Goal: Go to known website: Access a specific website the user already knows

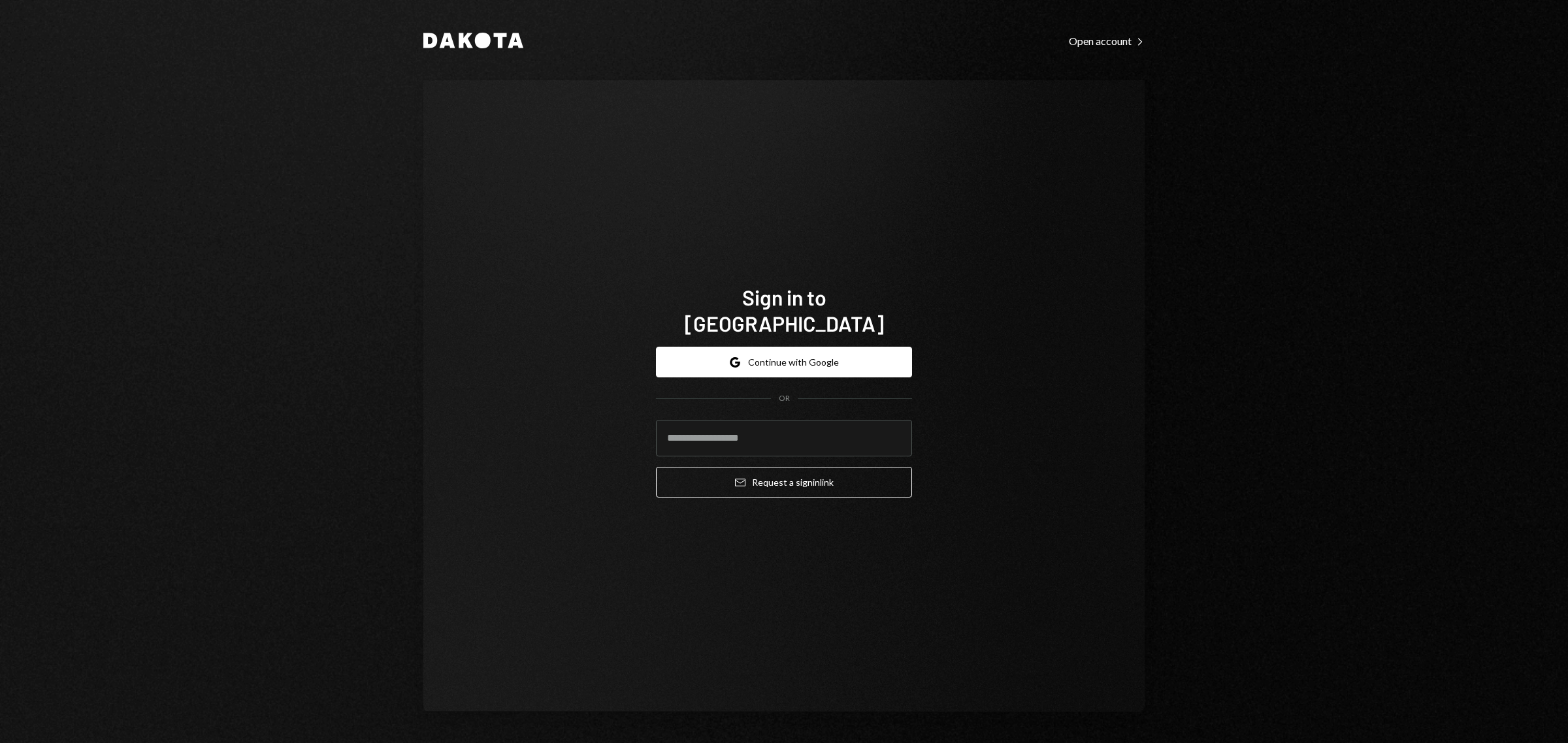
type input "**********"
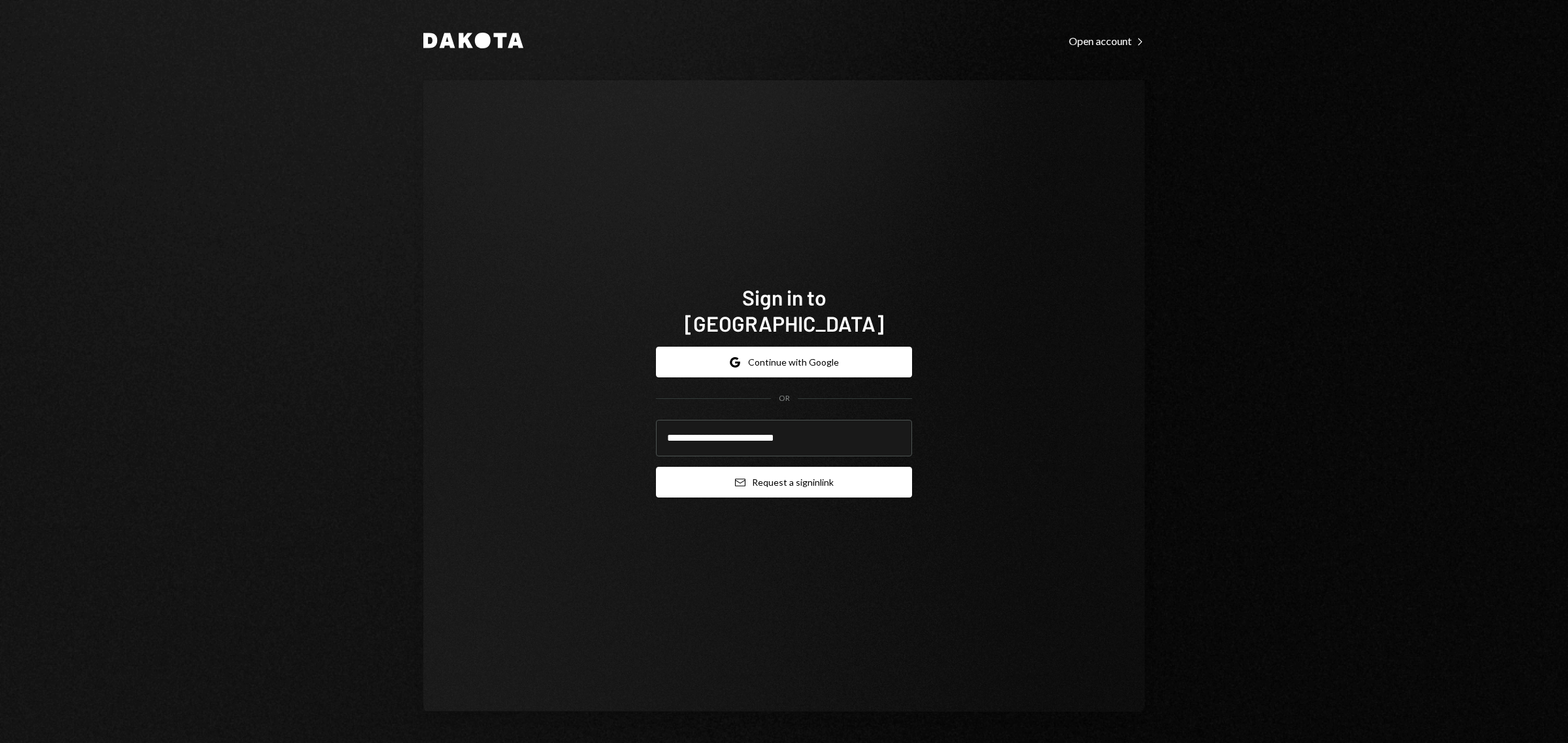
click at [794, 474] on button "Email Request a sign in link" at bounding box center [784, 483] width 256 height 31
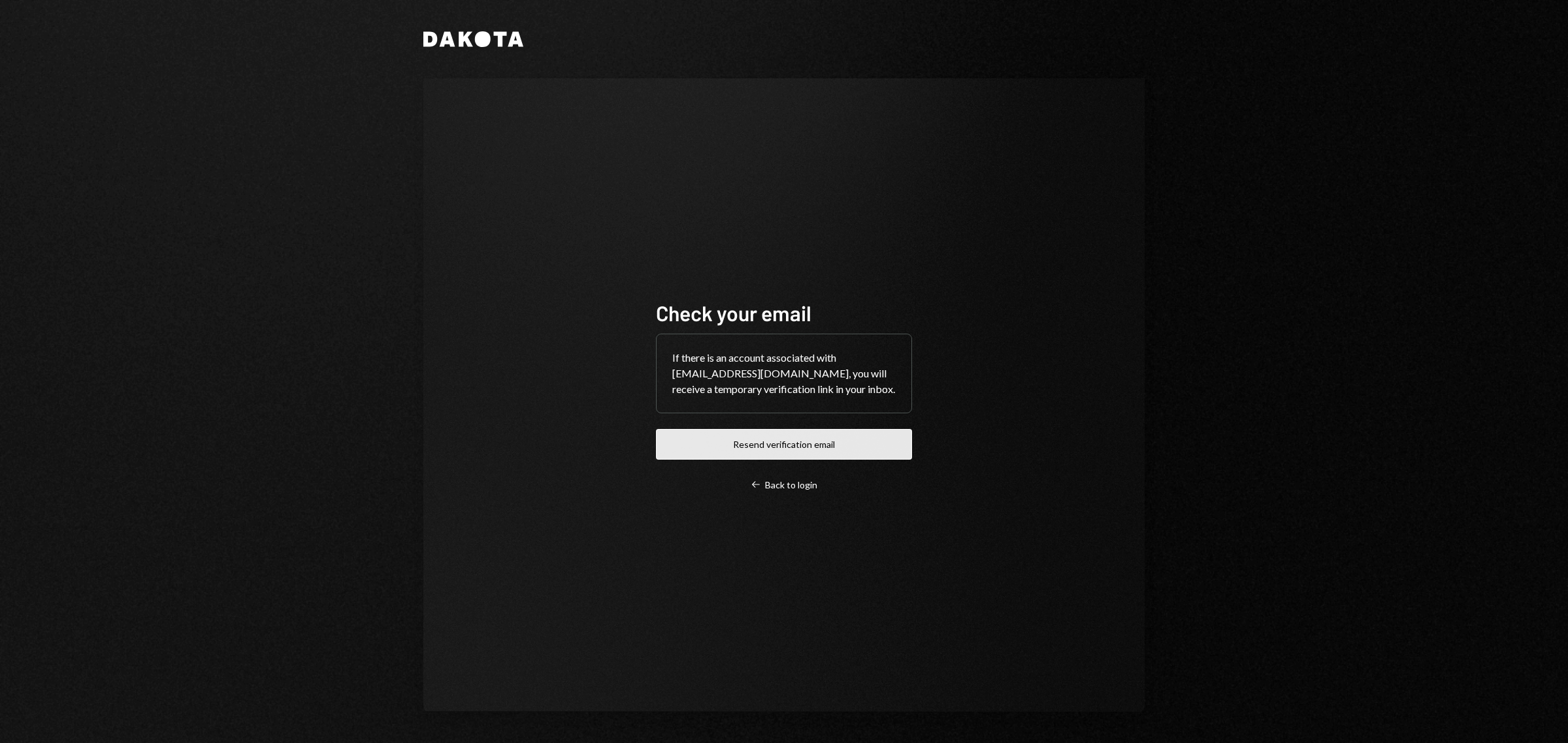
click at [748, 431] on button "Resend verification email" at bounding box center [784, 444] width 256 height 31
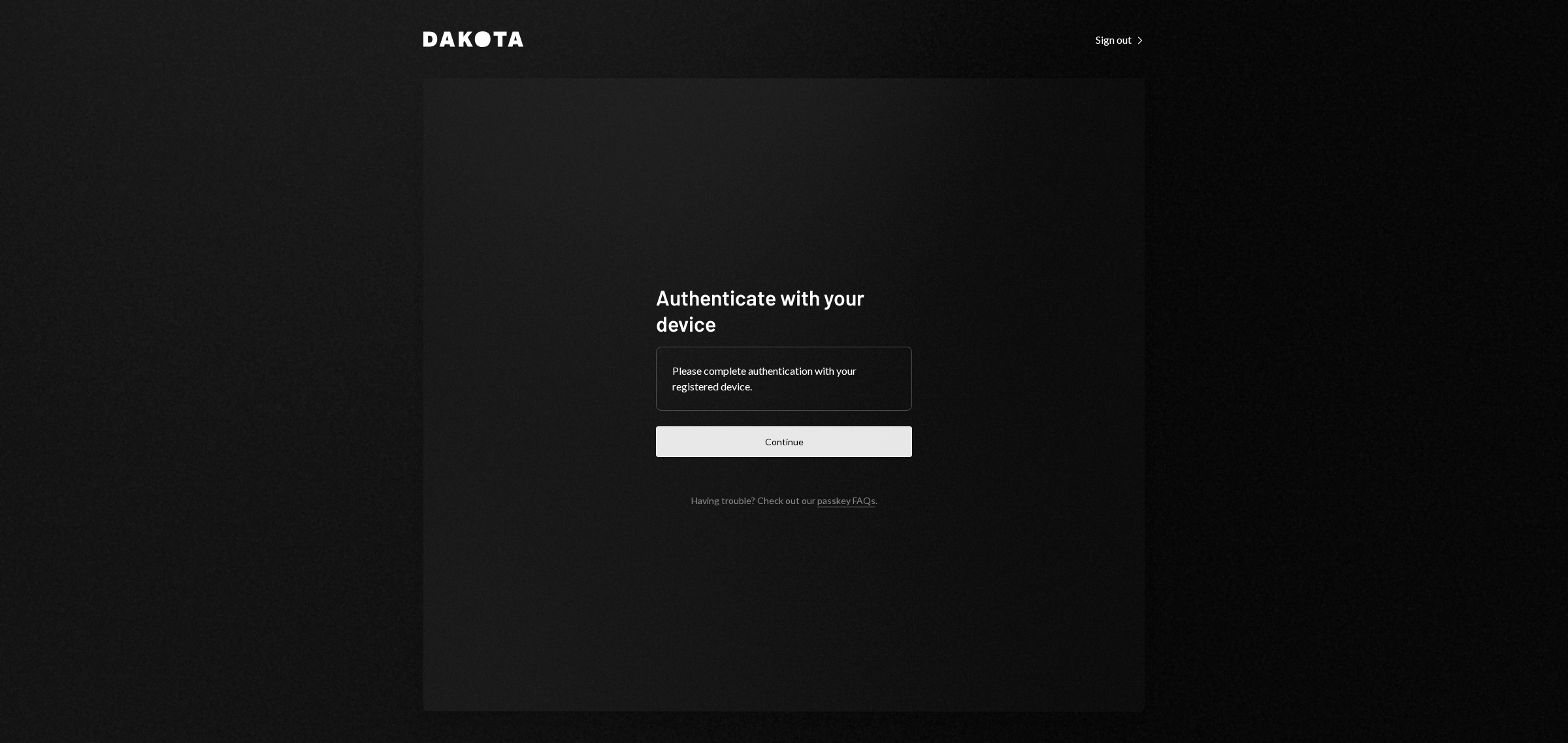
click at [821, 435] on button "Continue" at bounding box center [784, 442] width 256 height 31
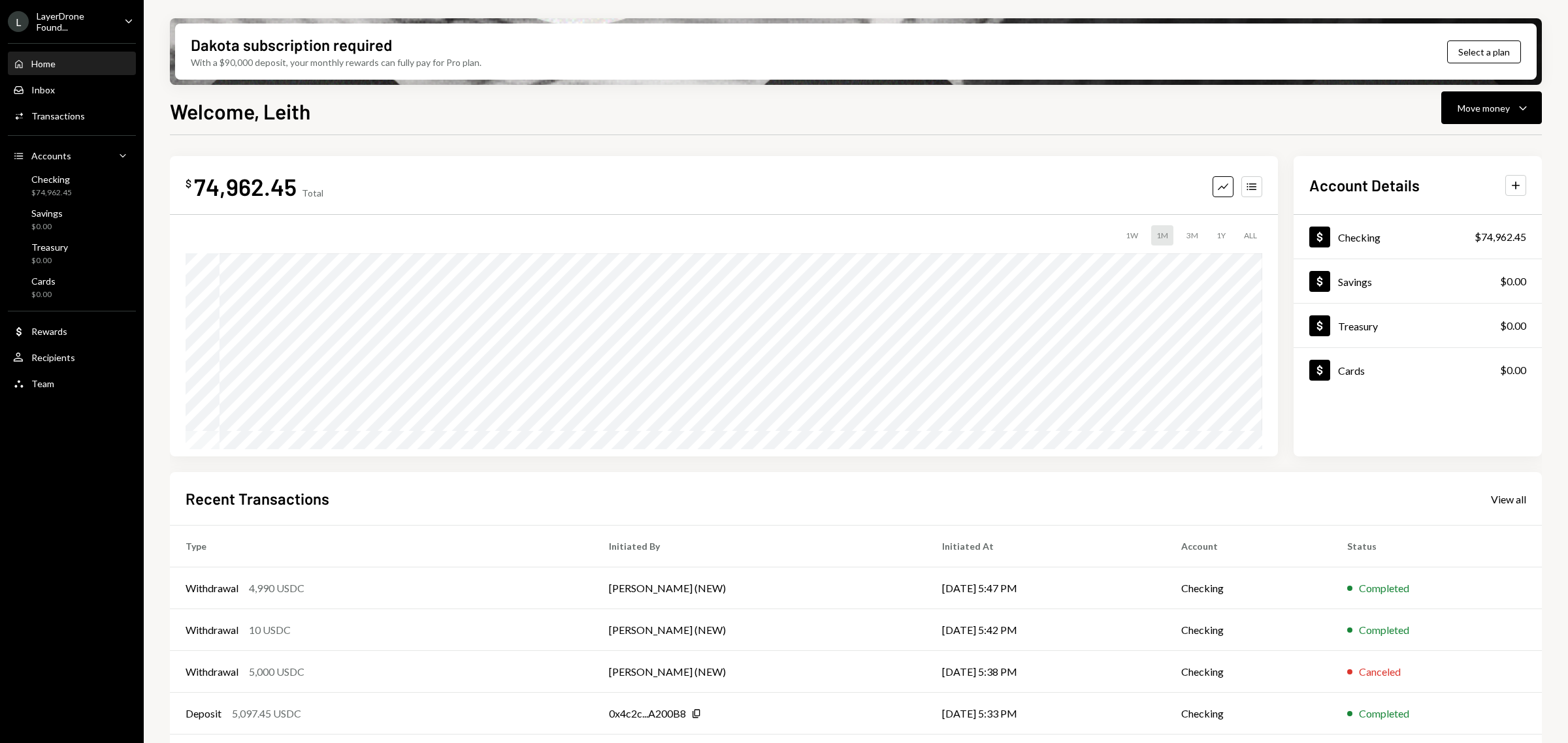
click at [99, 15] on div "LayerDrone Found..." at bounding box center [75, 21] width 77 height 22
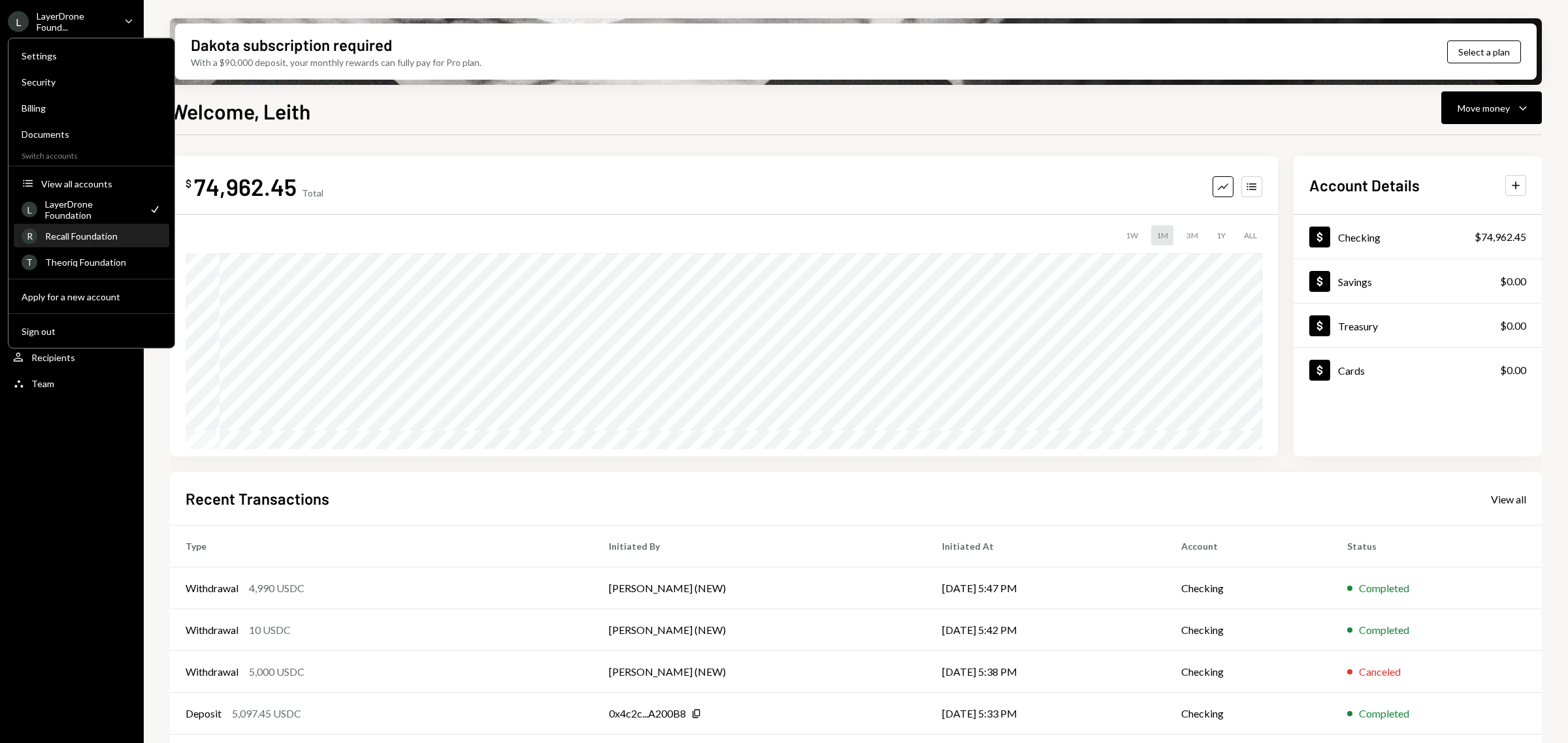
click at [114, 230] on div "Recall Foundation" at bounding box center [103, 236] width 116 height 11
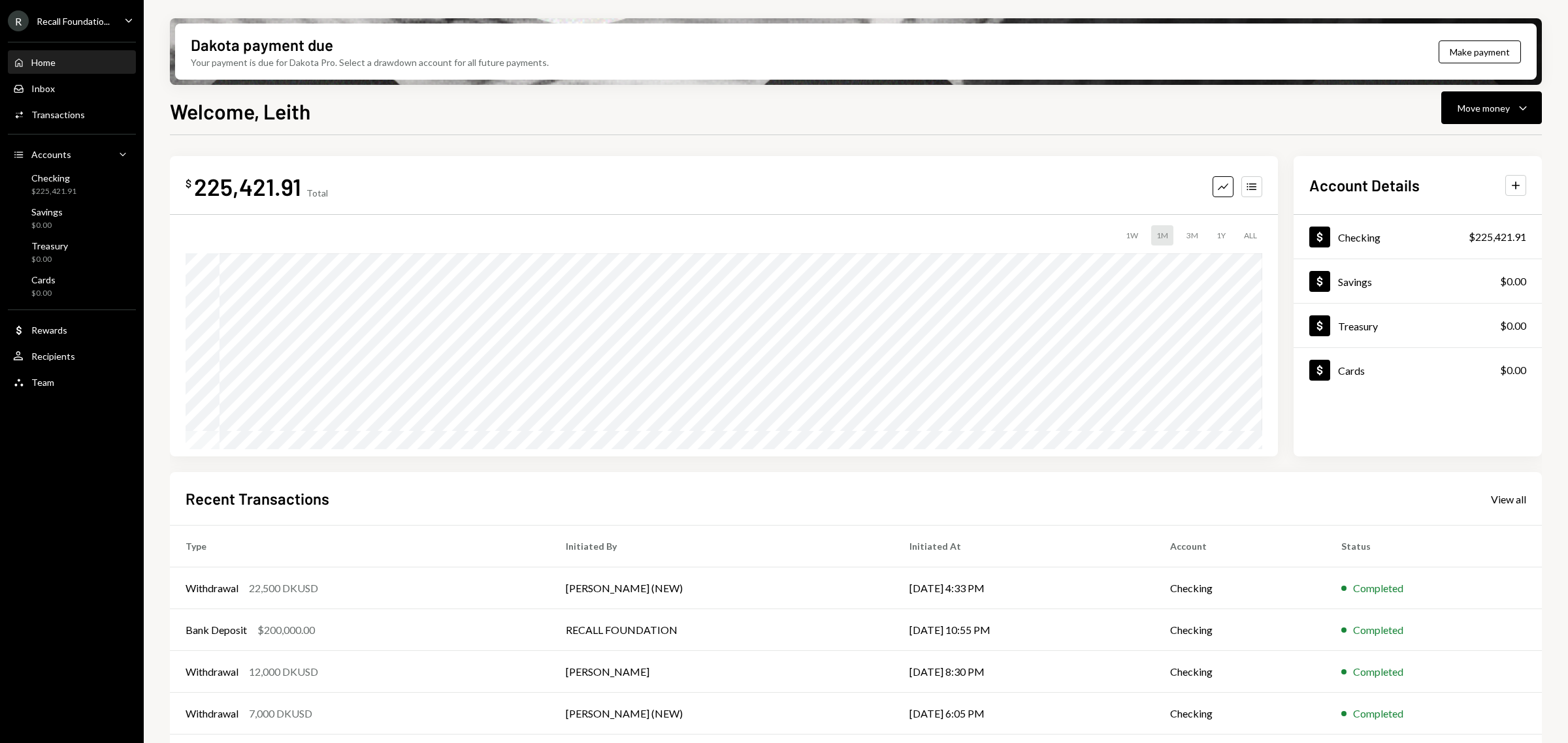
click at [99, 24] on div "Recall Foundatio..." at bounding box center [73, 21] width 73 height 11
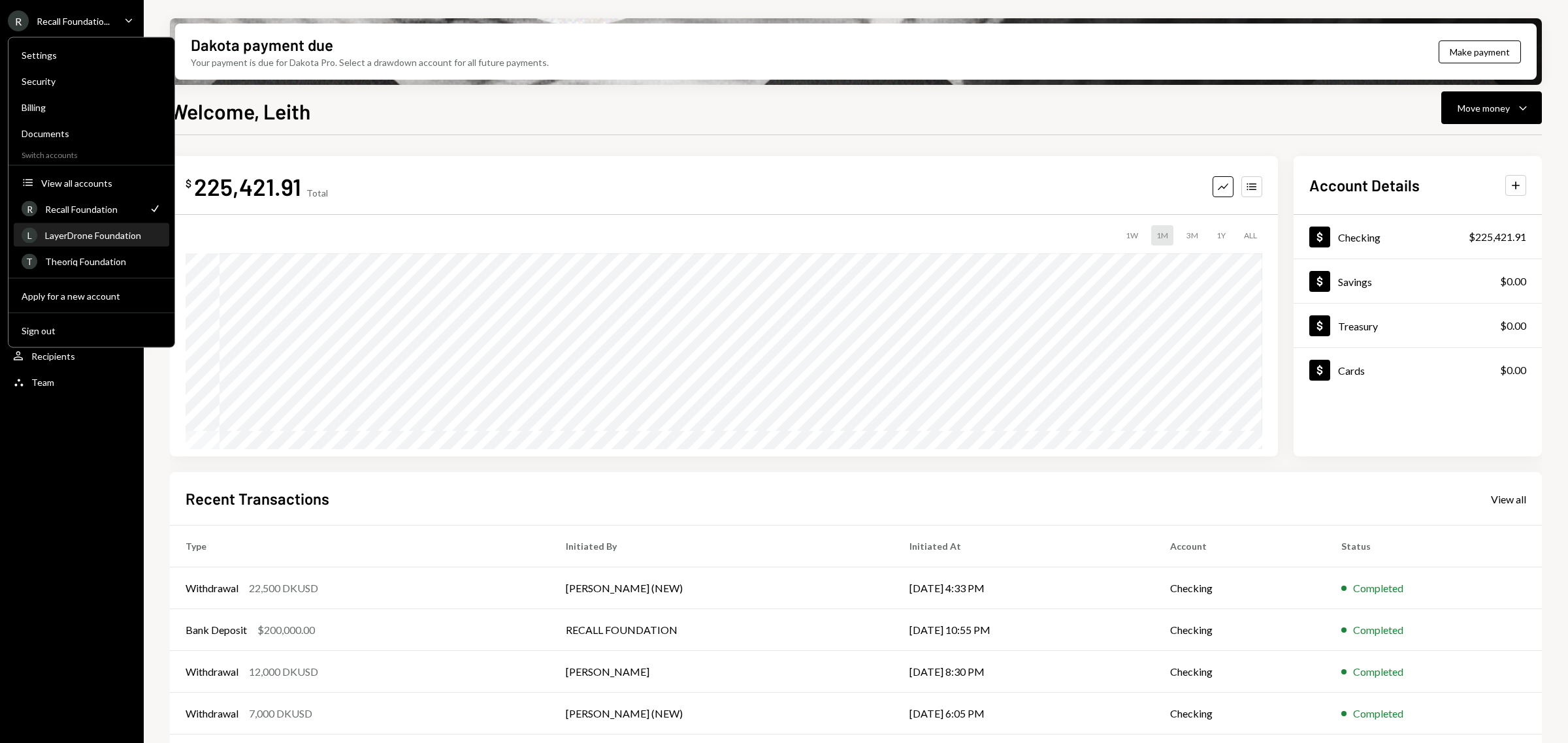
click at [111, 243] on div "L LayerDrone Foundation" at bounding box center [91, 235] width 140 height 22
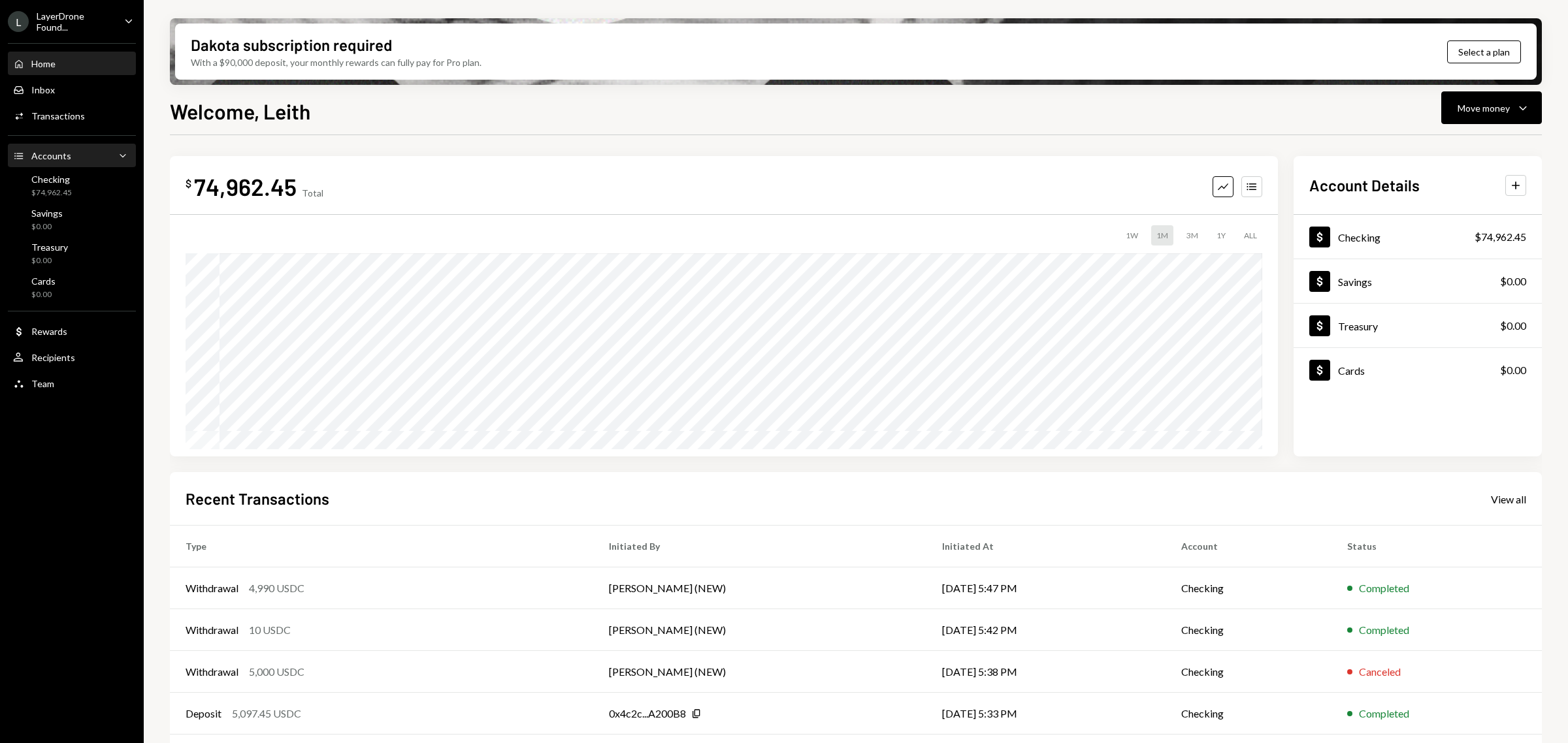
click at [77, 149] on div "Accounts Accounts Caret Down" at bounding box center [72, 156] width 117 height 15
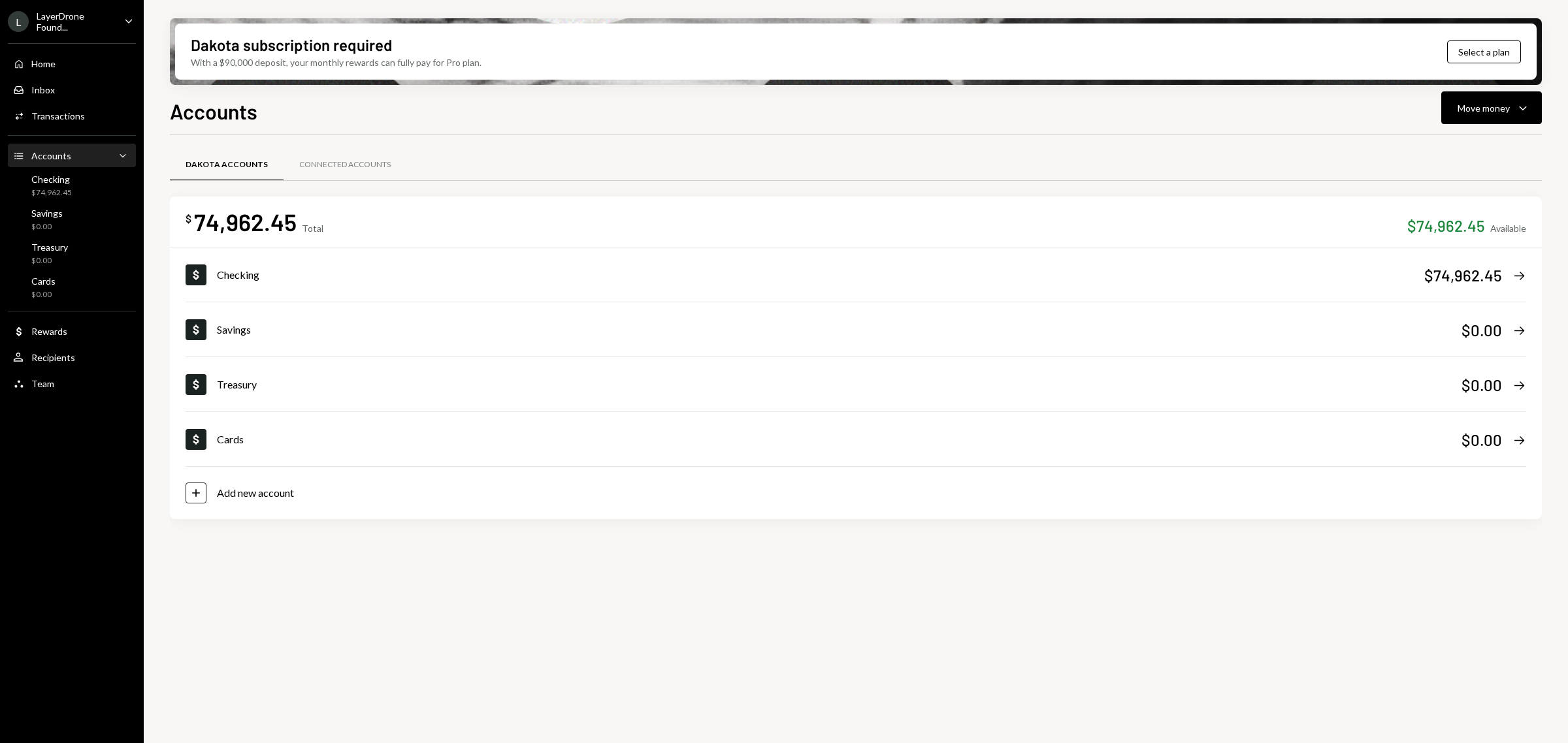
click at [90, 24] on div "LayerDrone Found..." at bounding box center [75, 21] width 77 height 22
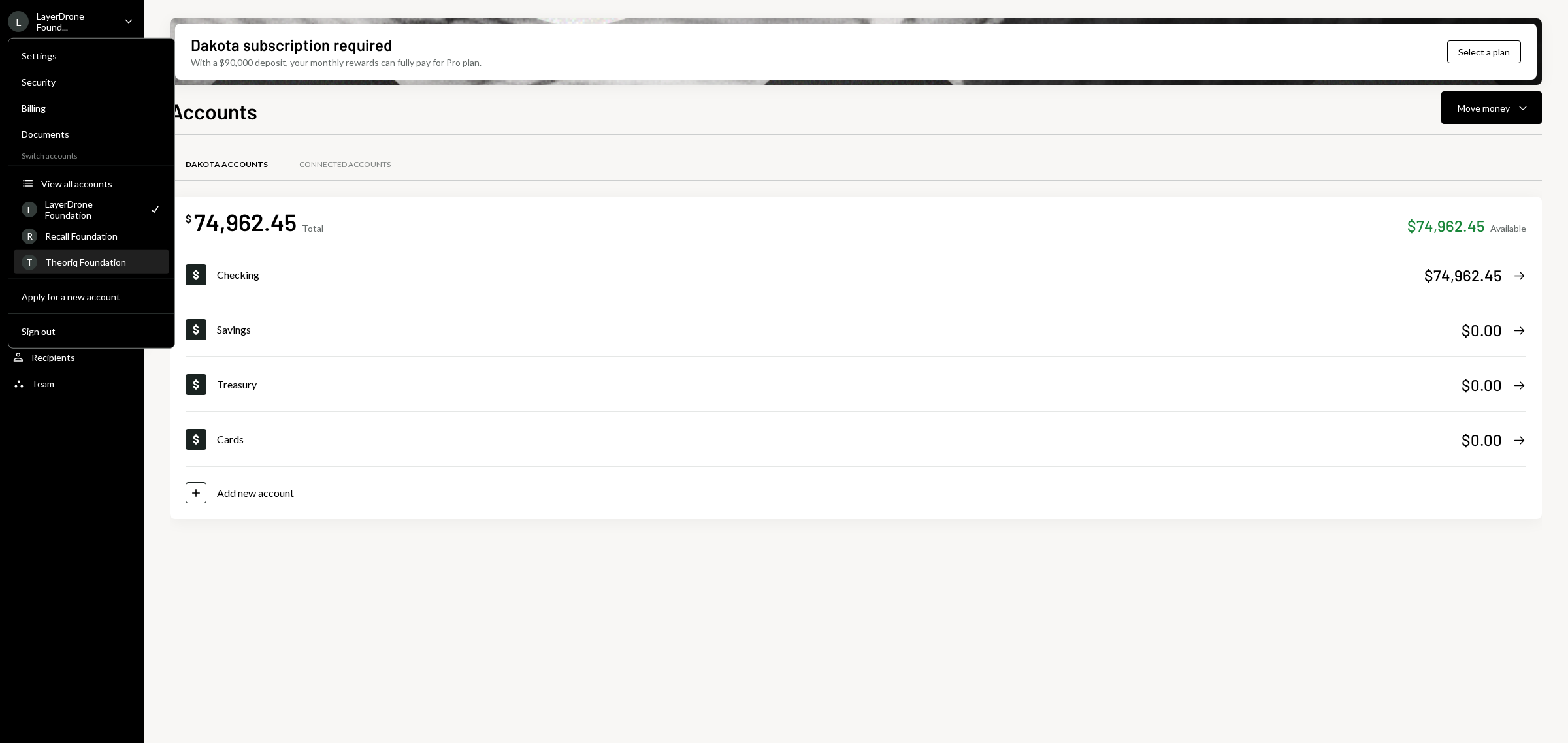
click at [112, 252] on div "T Theoriq Foundation" at bounding box center [91, 262] width 140 height 22
